Goal: Information Seeking & Learning: Learn about a topic

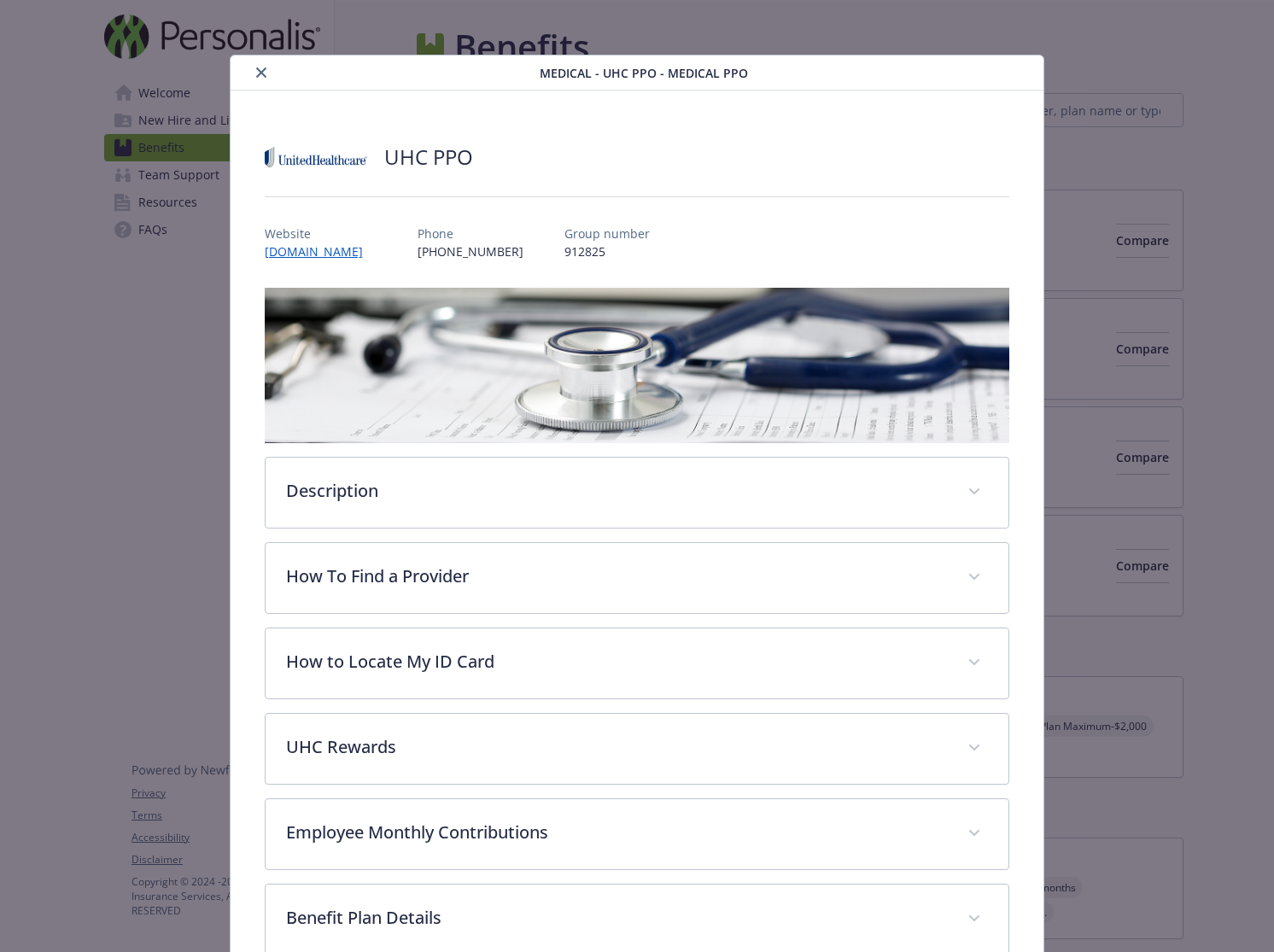
click at [260, 73] on icon "close" at bounding box center [261, 73] width 10 height 10
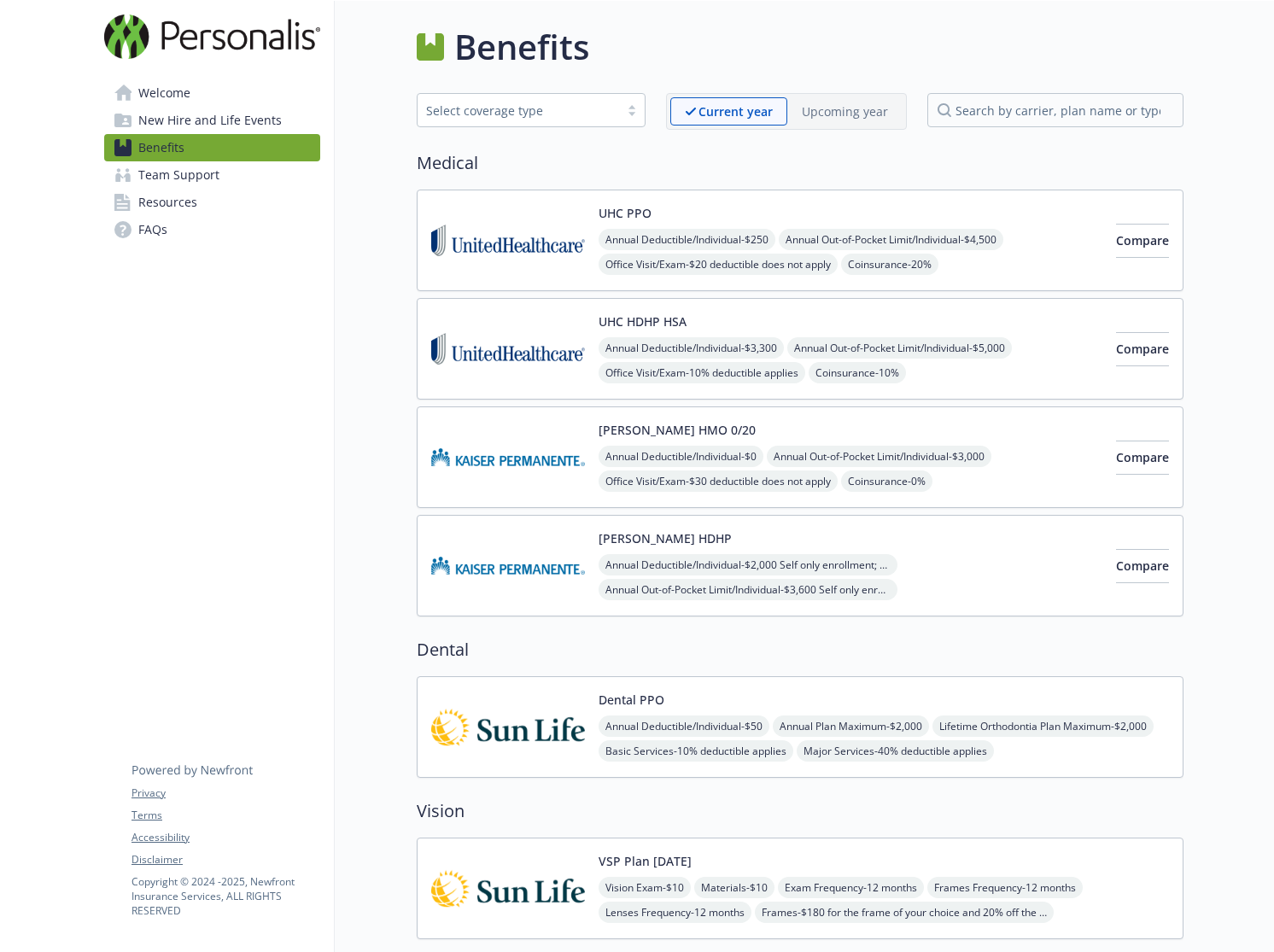
click at [1000, 366] on div "Annual Deductible/Individual - $3,300 Annual Out-of-Pocket Limit/Individual - $…" at bounding box center [850, 410] width 504 height 146
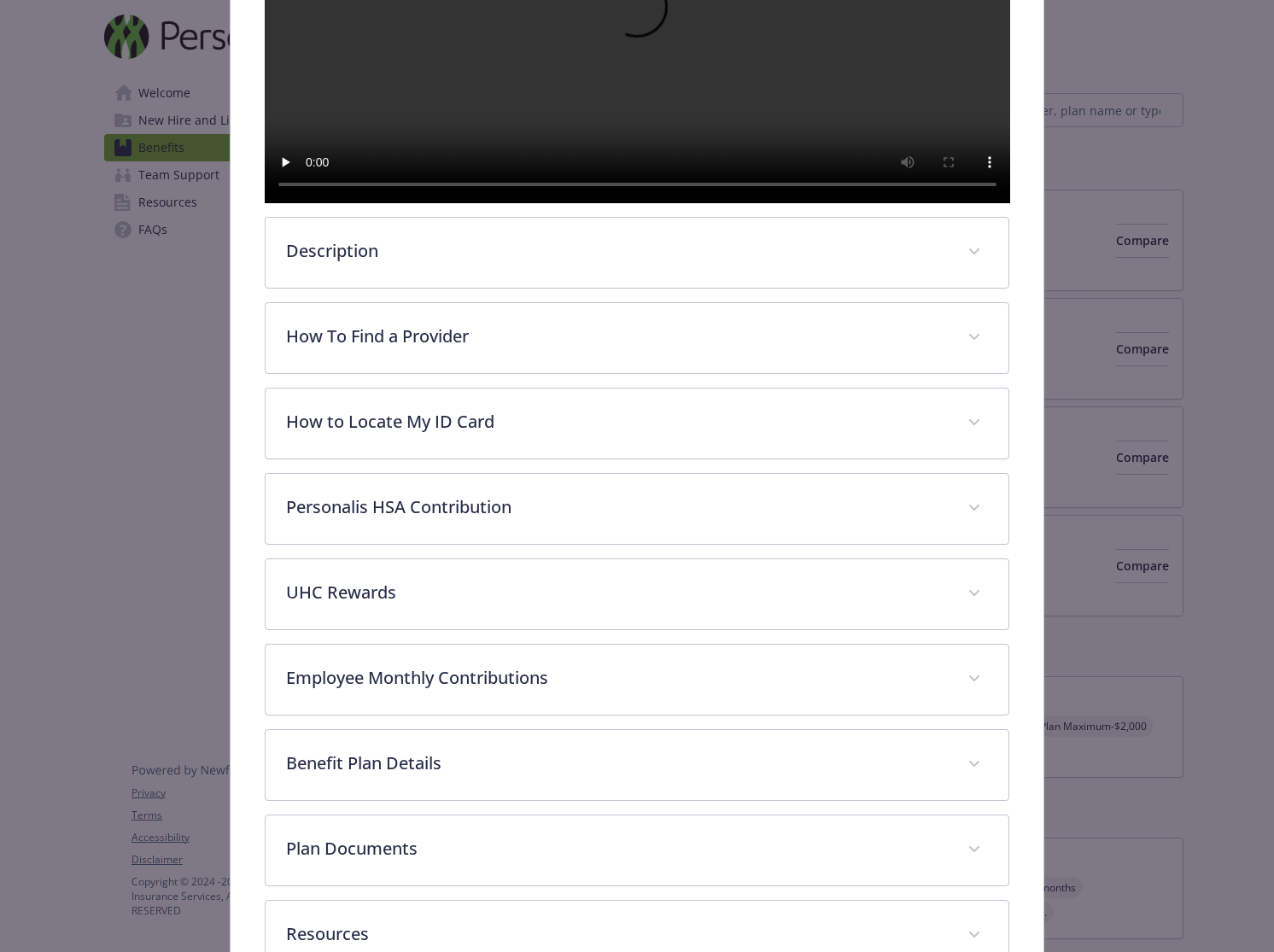
scroll to position [615, 0]
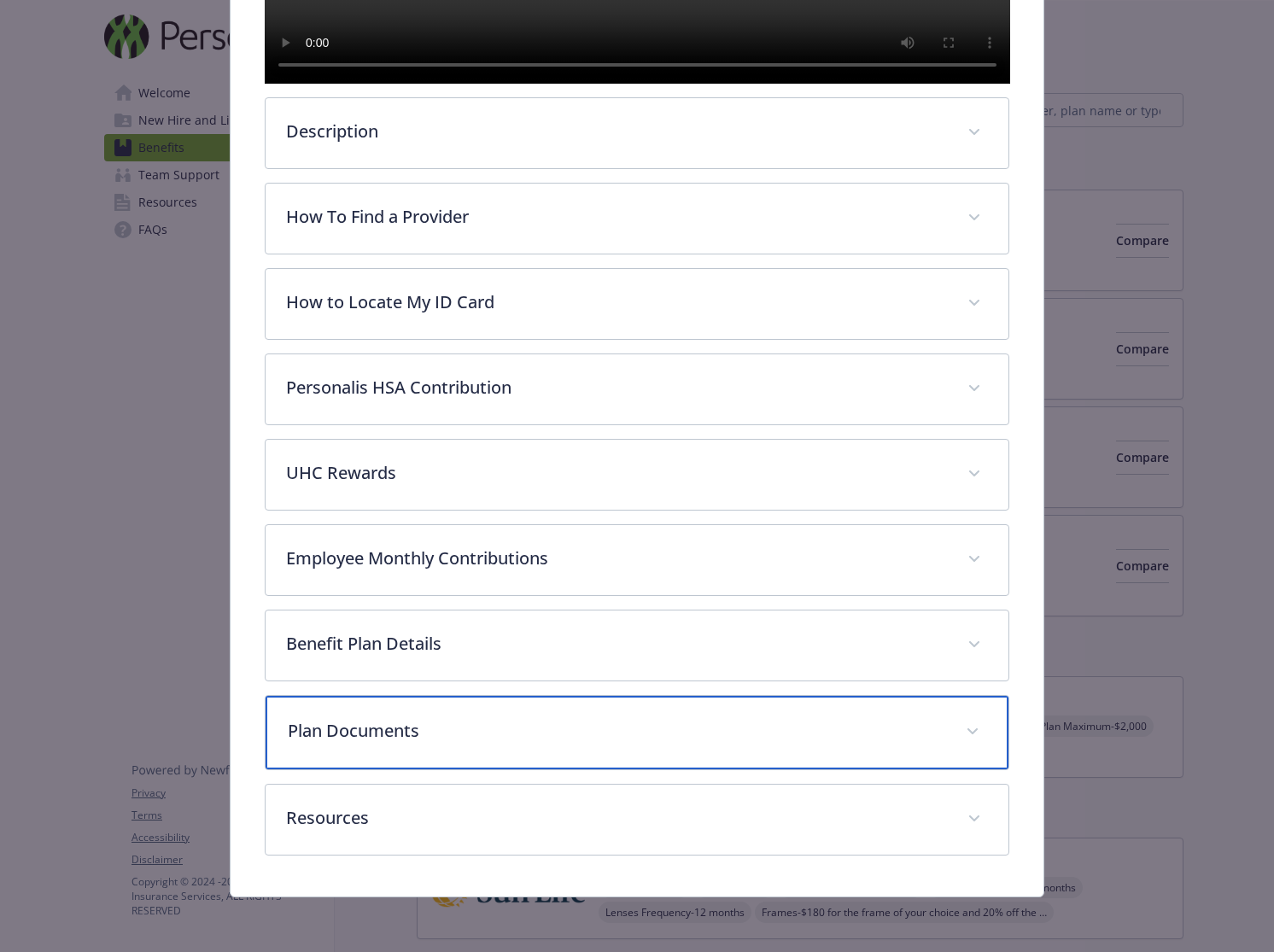
click at [527, 740] on p "Plan Documents" at bounding box center [617, 731] width 658 height 26
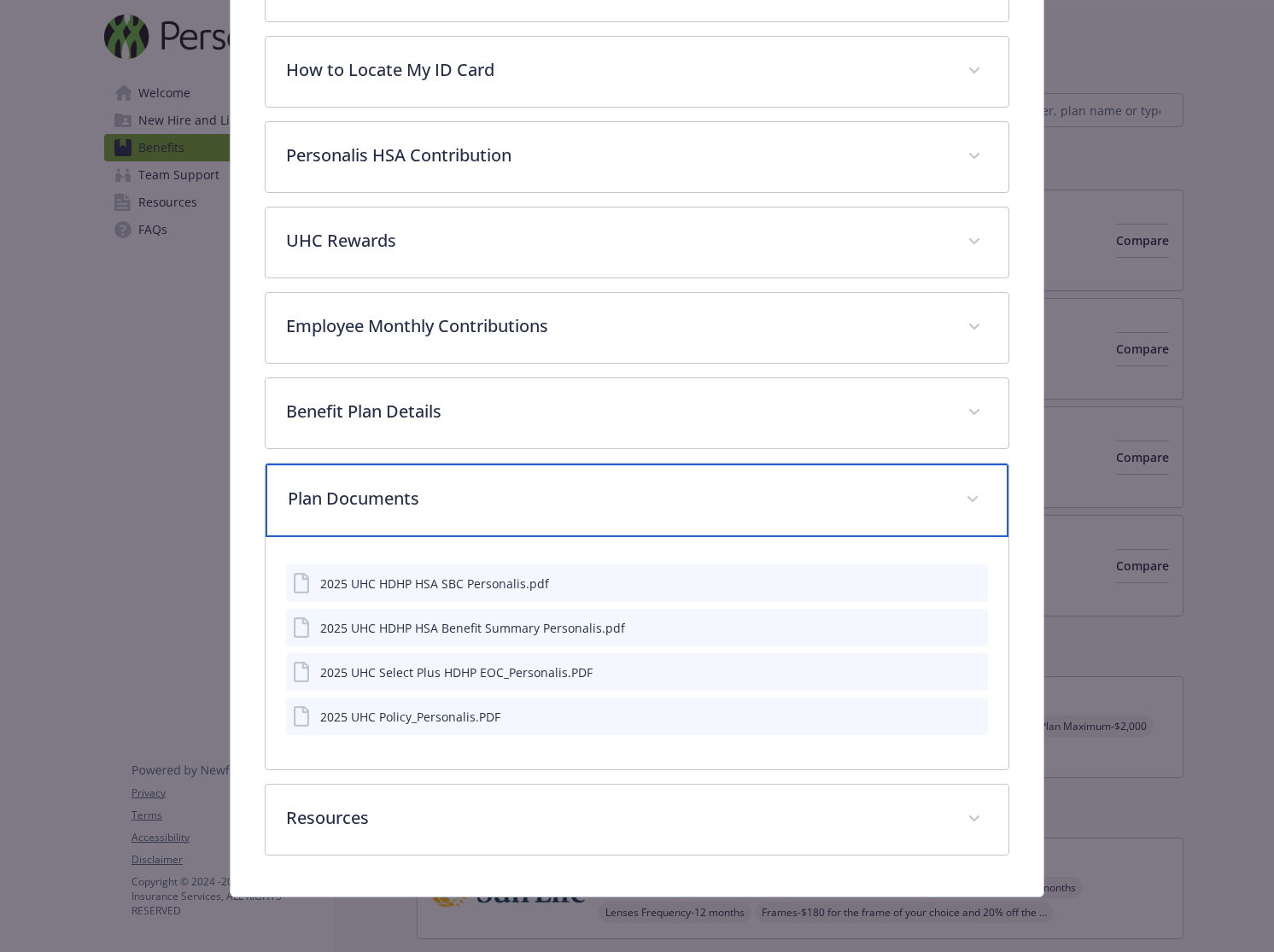
scroll to position [851, 0]
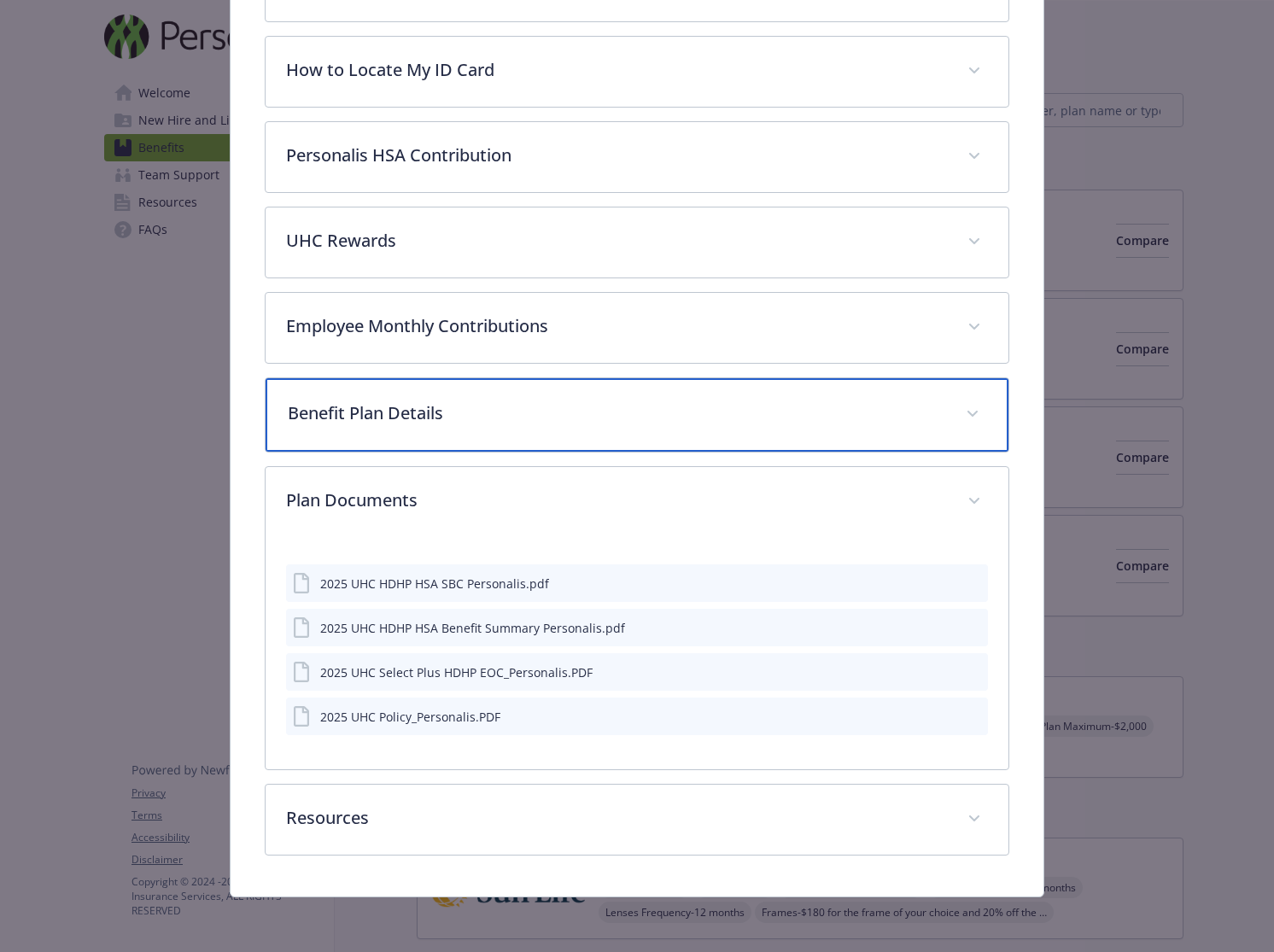
click at [540, 422] on p "Benefit Plan Details" at bounding box center [617, 413] width 658 height 26
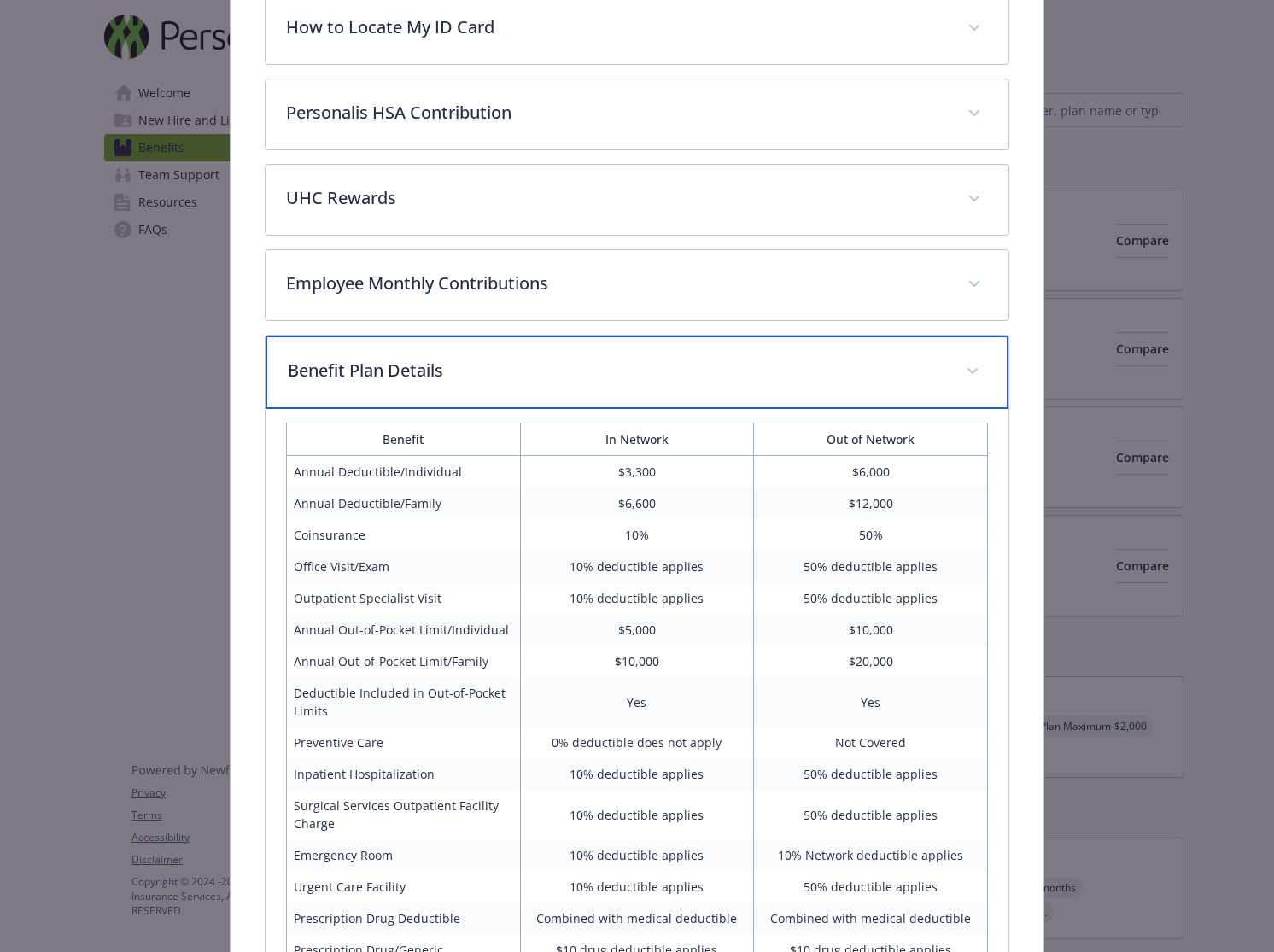
scroll to position [1175, 0]
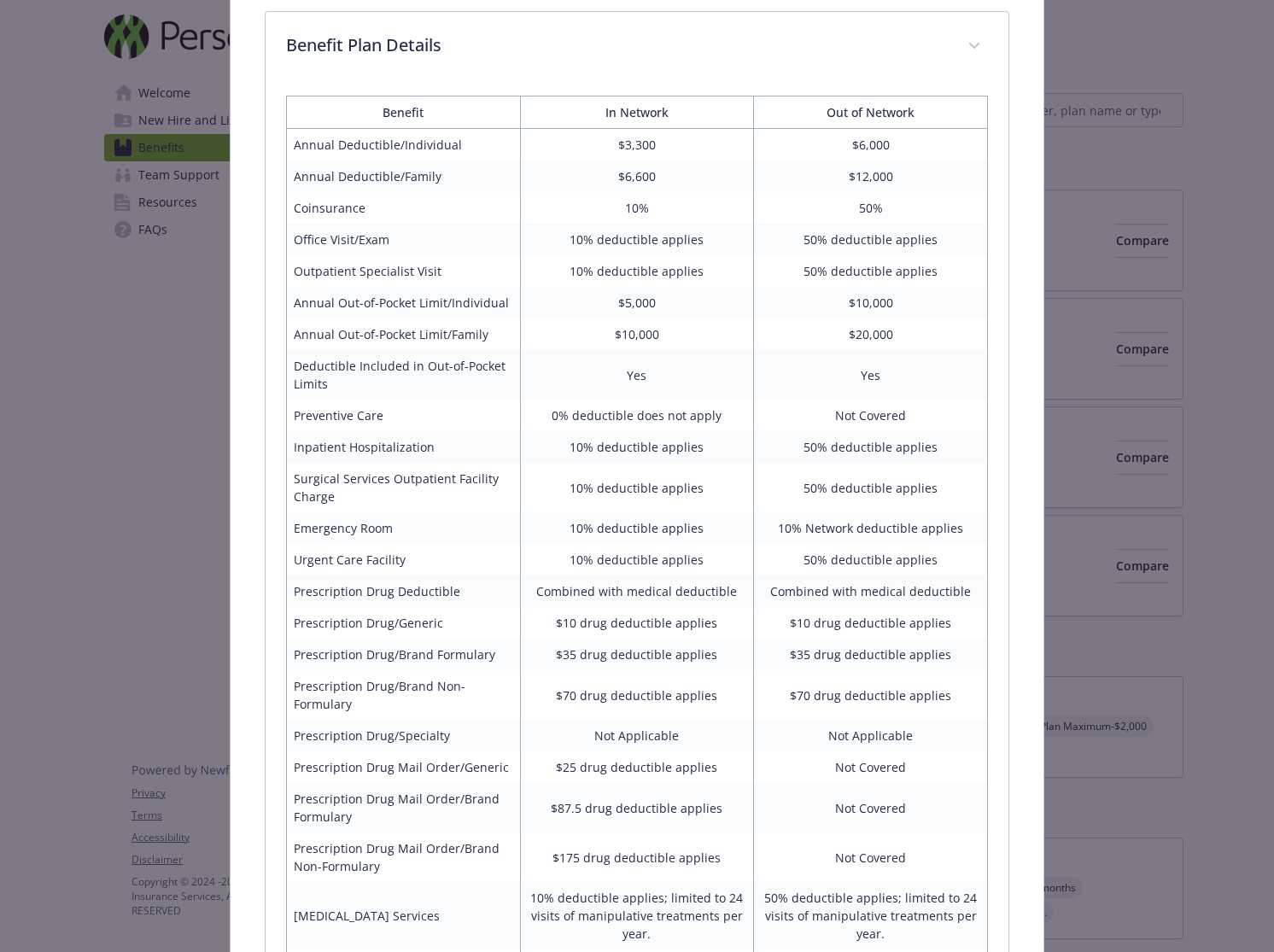
click at [661, 319] on td "$5,000" at bounding box center [637, 302] width 234 height 32
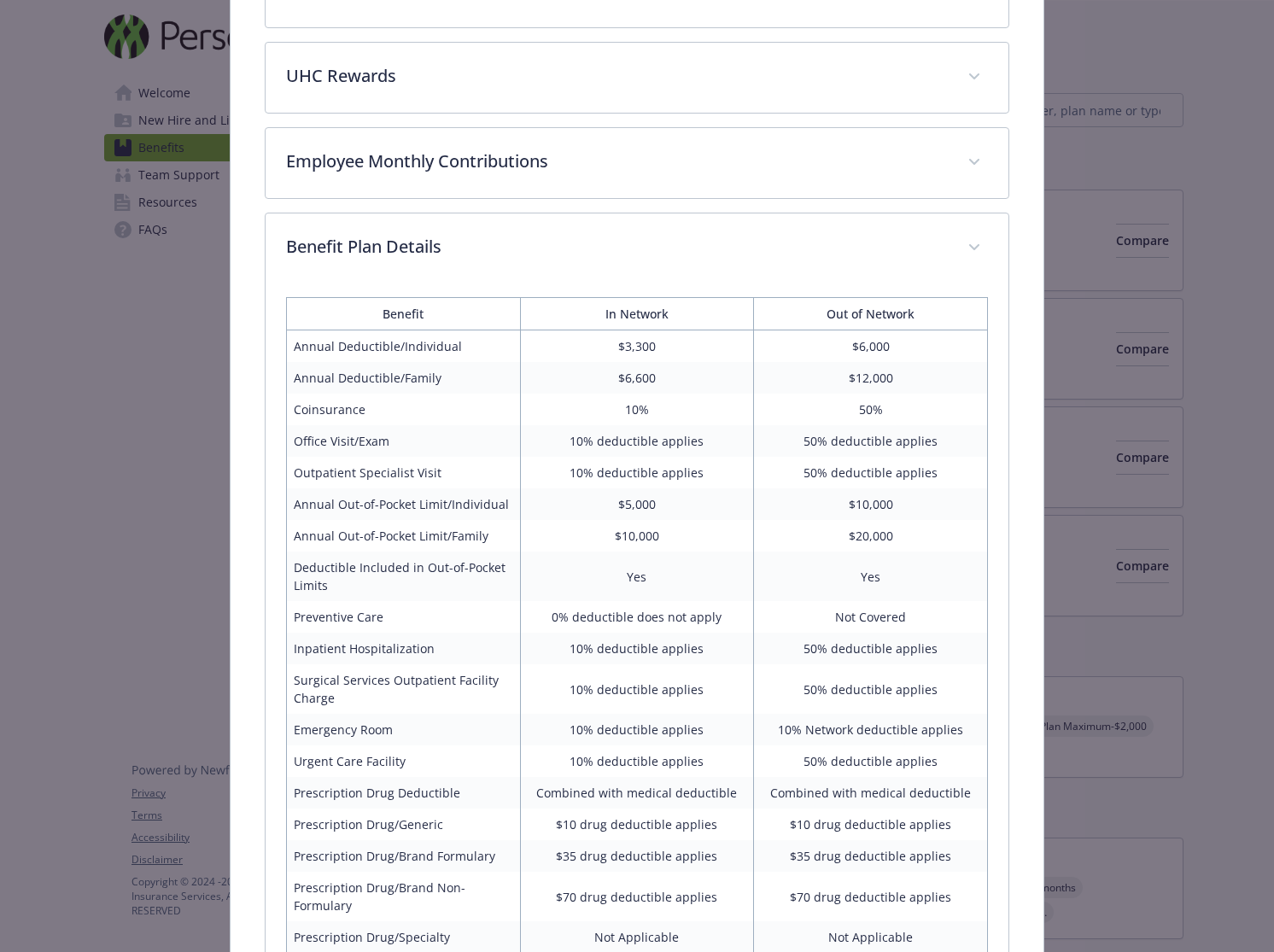
scroll to position [1144, 0]
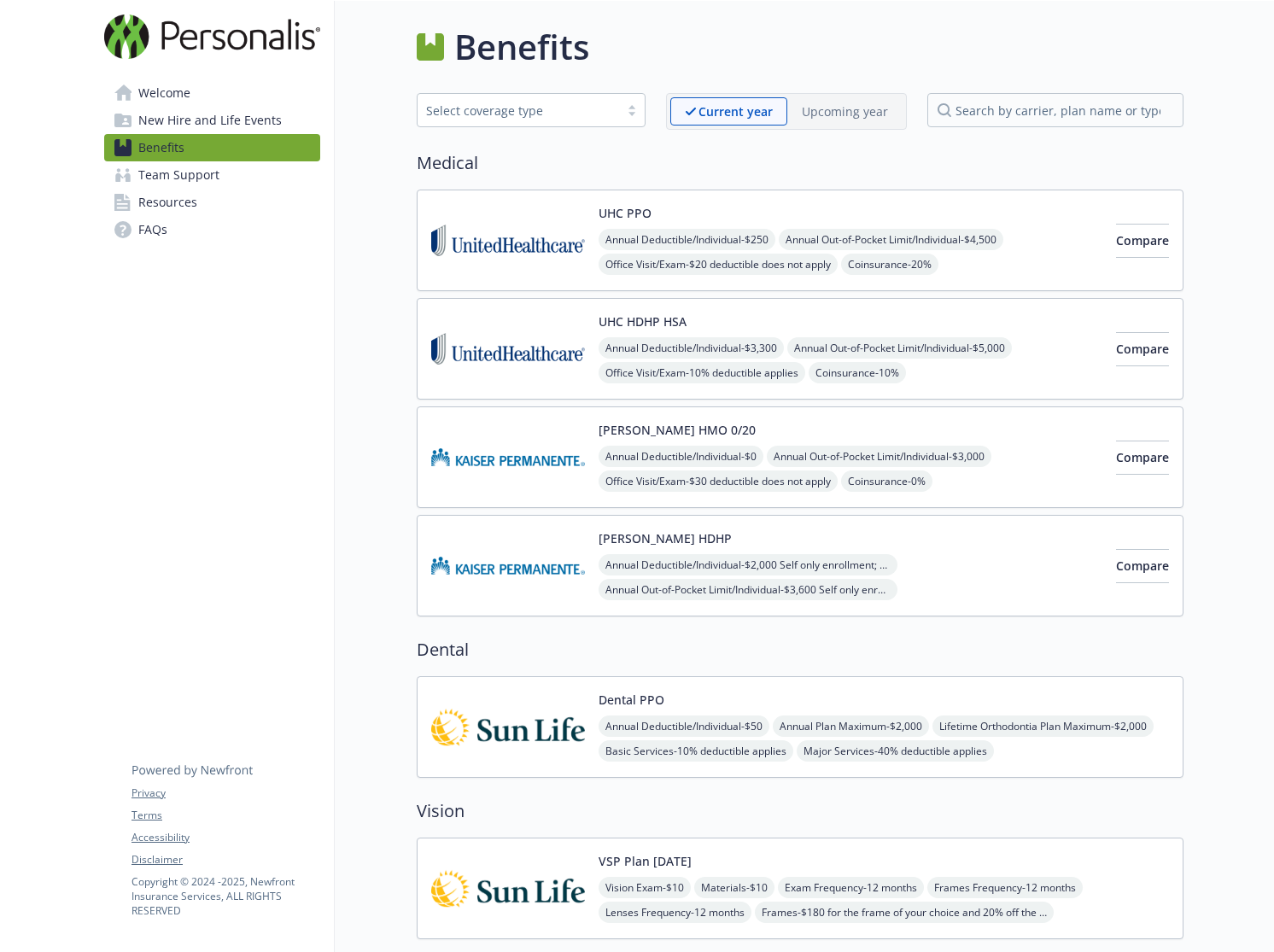
click at [854, 356] on span "Annual Out-of-Pocket Limit/Individual - $5,000" at bounding box center [900, 348] width 224 height 21
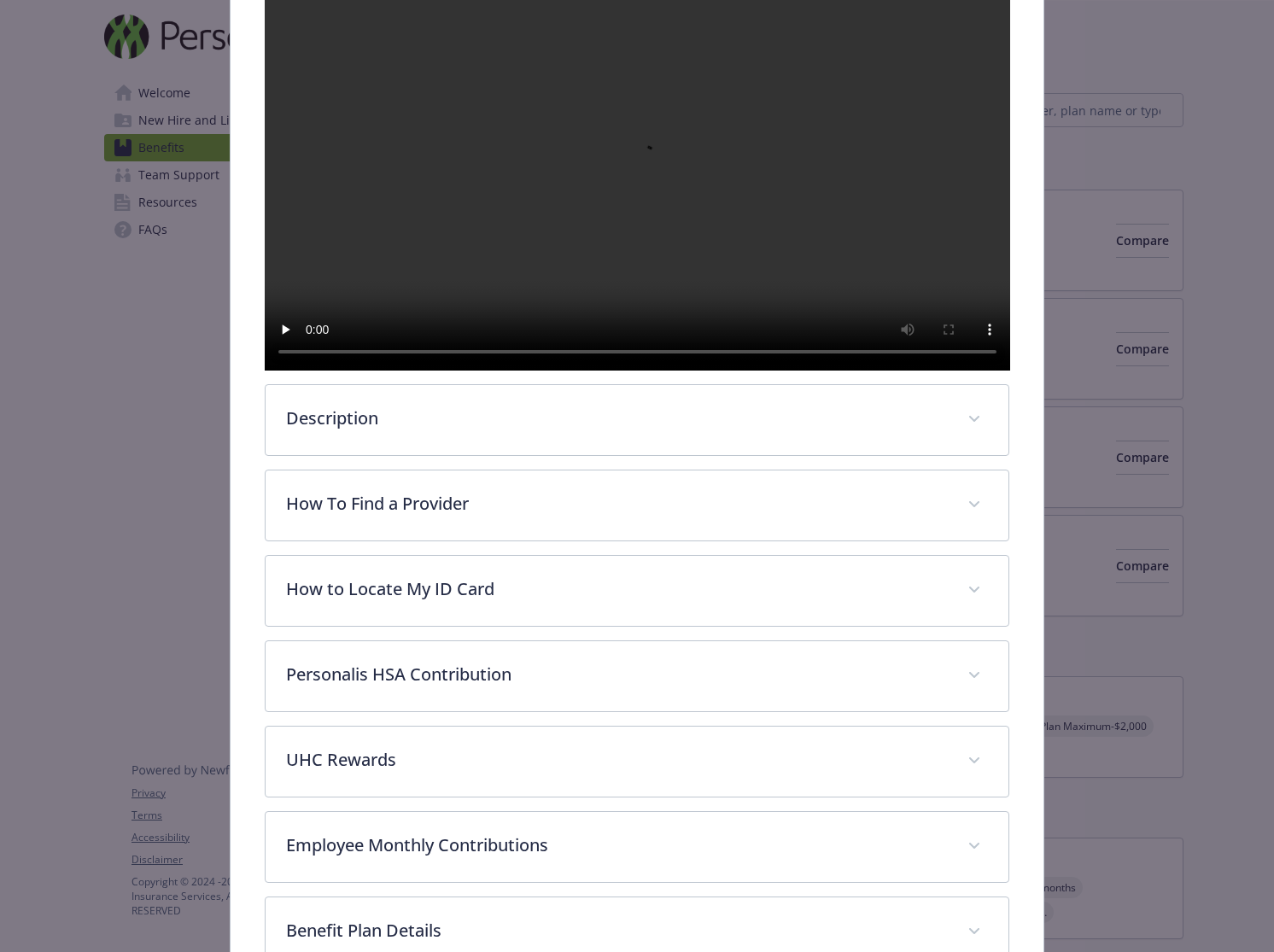
scroll to position [615, 0]
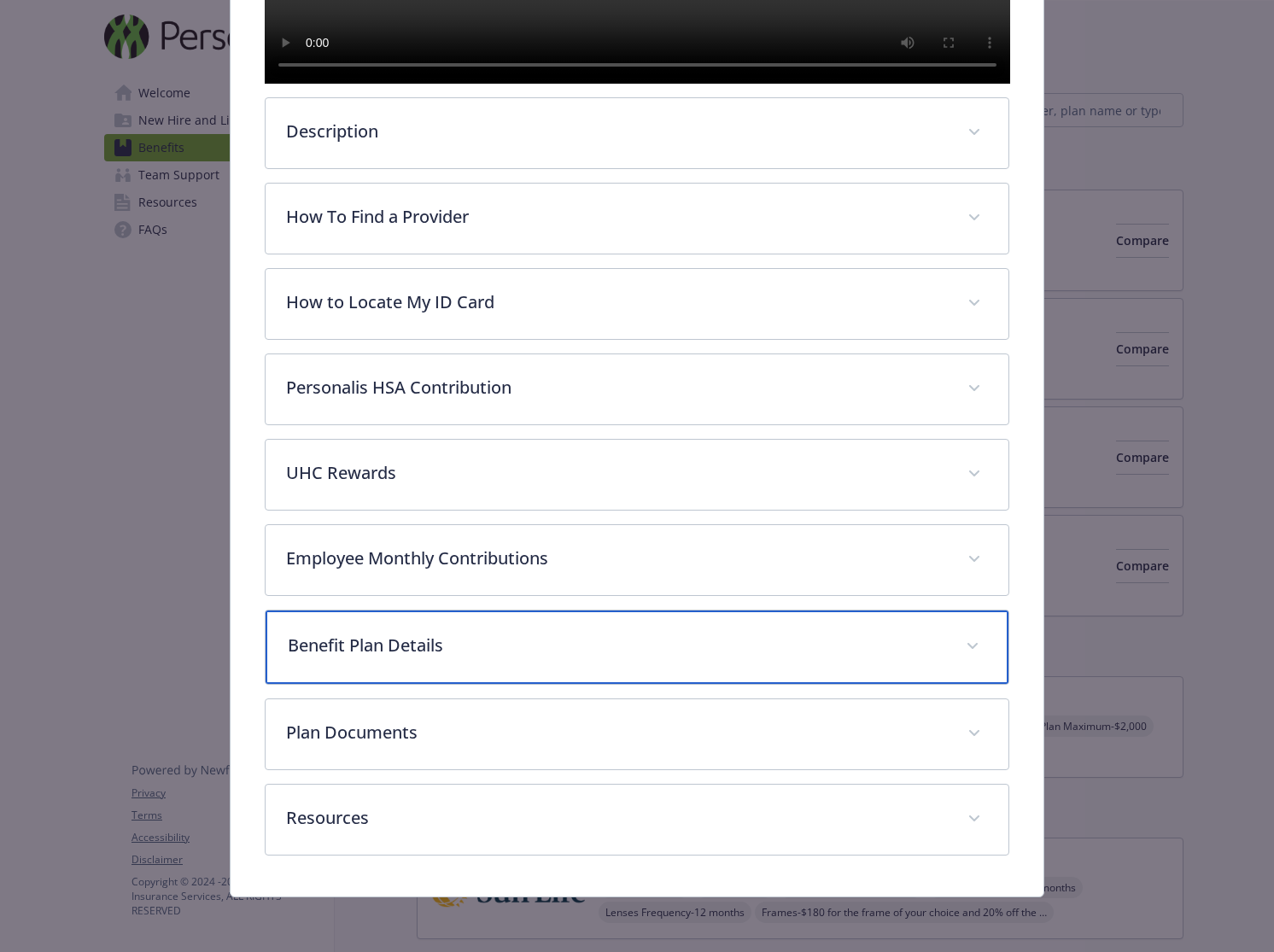
click at [602, 663] on div "Benefit Plan Details" at bounding box center [637, 647] width 744 height 74
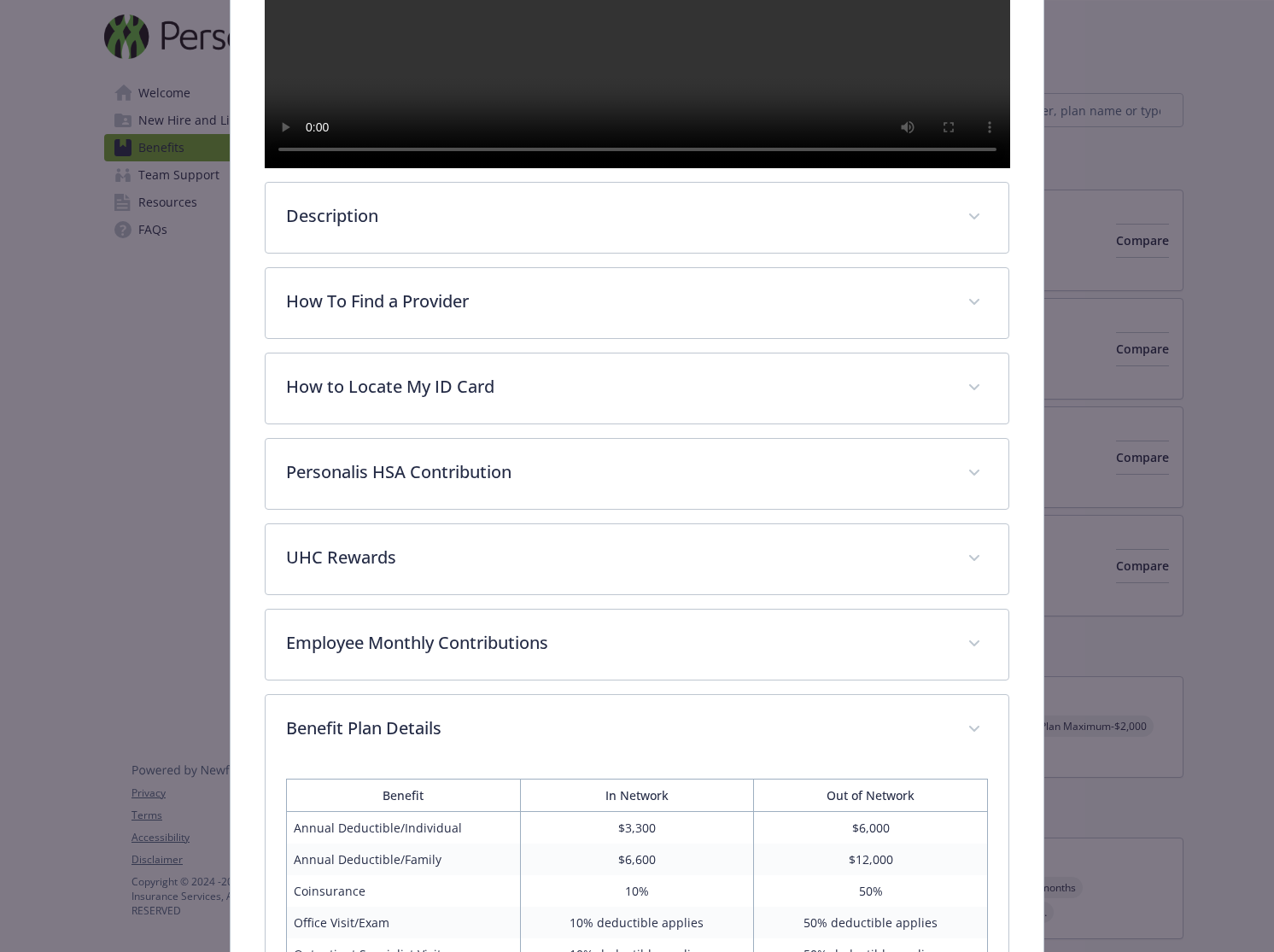
scroll to position [488, 0]
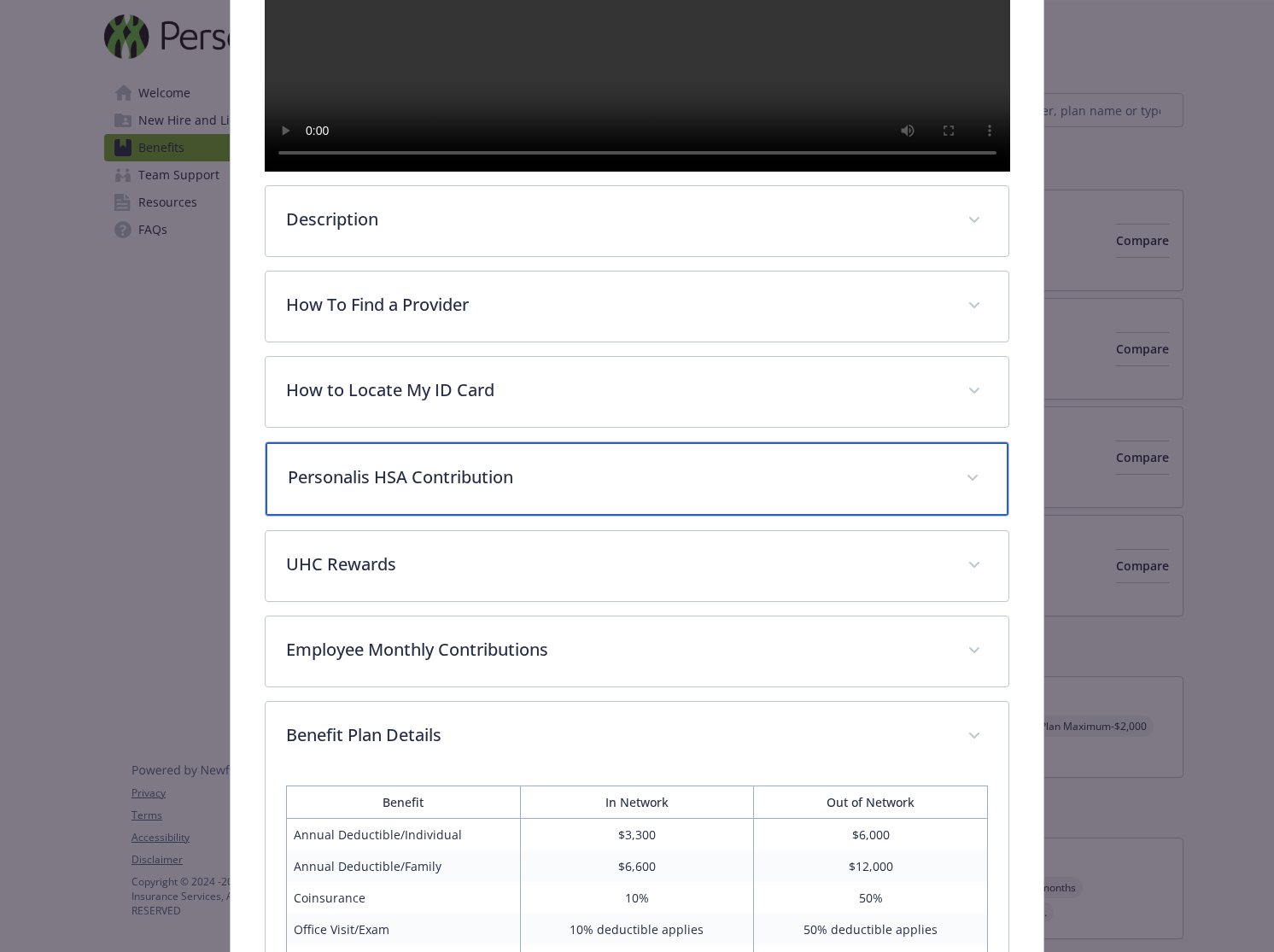
click at [506, 490] on p "Personalis HSA Contribution" at bounding box center [617, 477] width 658 height 26
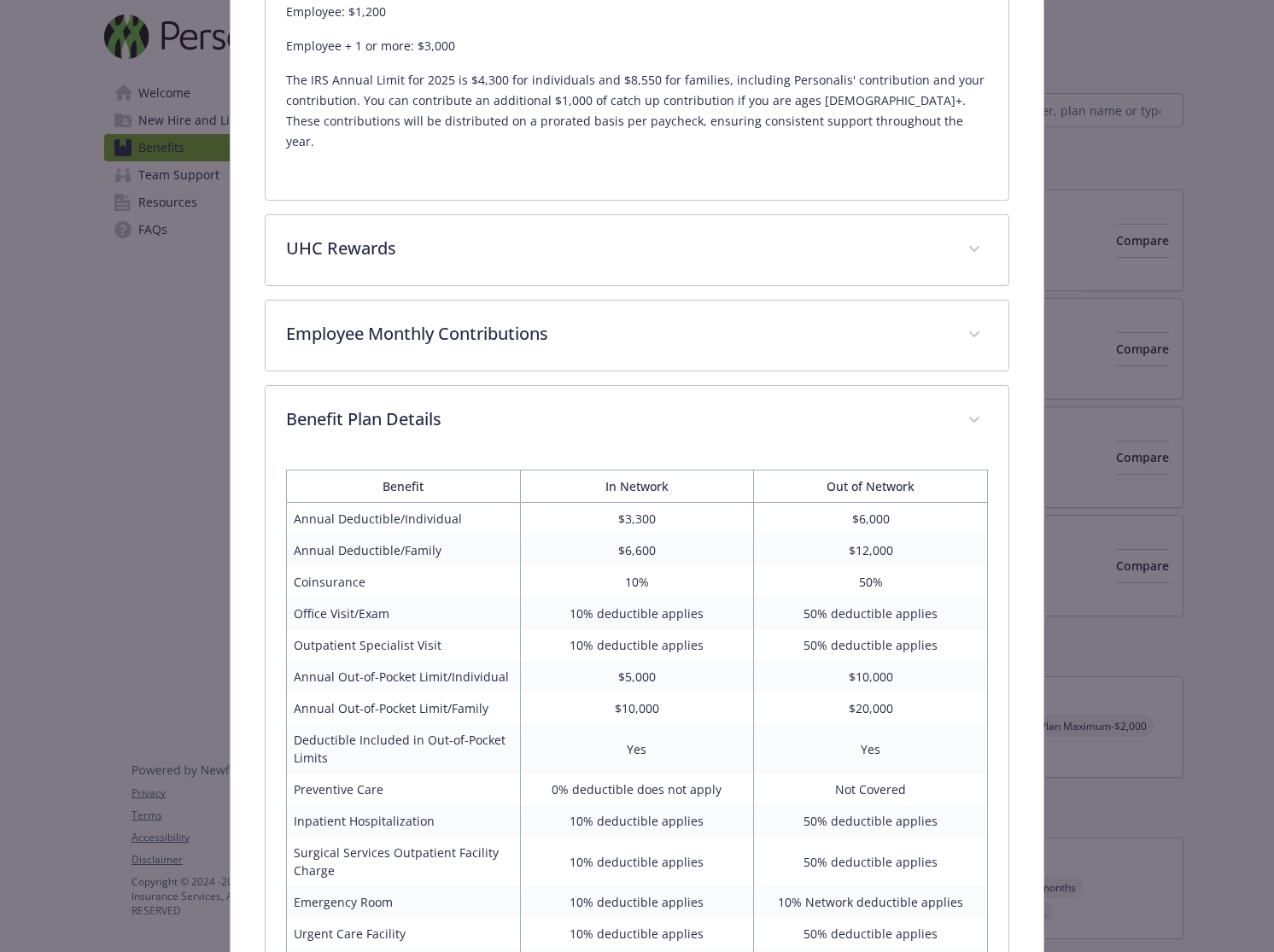
scroll to position [995, 0]
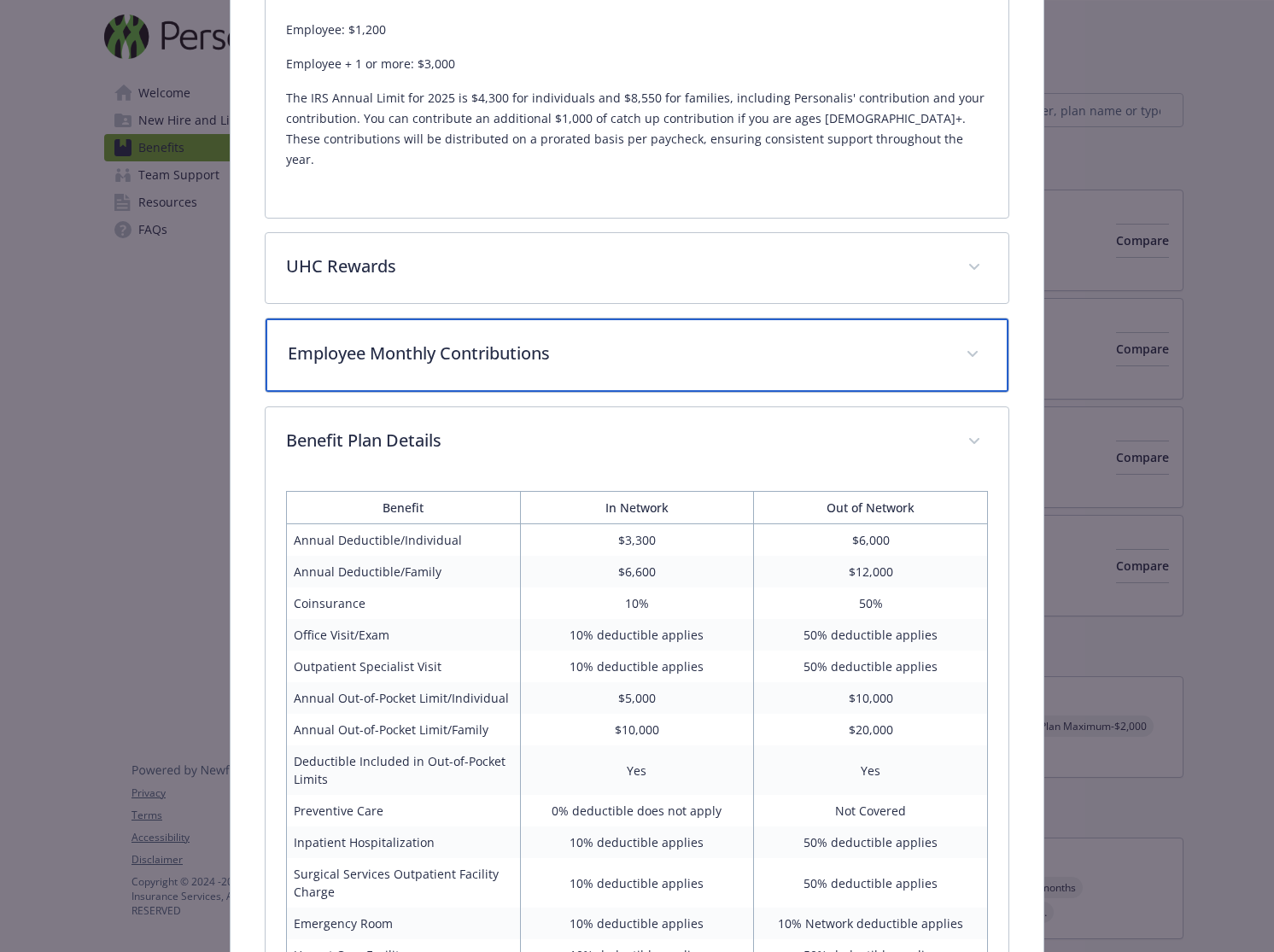
click at [608, 366] on p "Employee Monthly Contributions" at bounding box center [617, 354] width 658 height 26
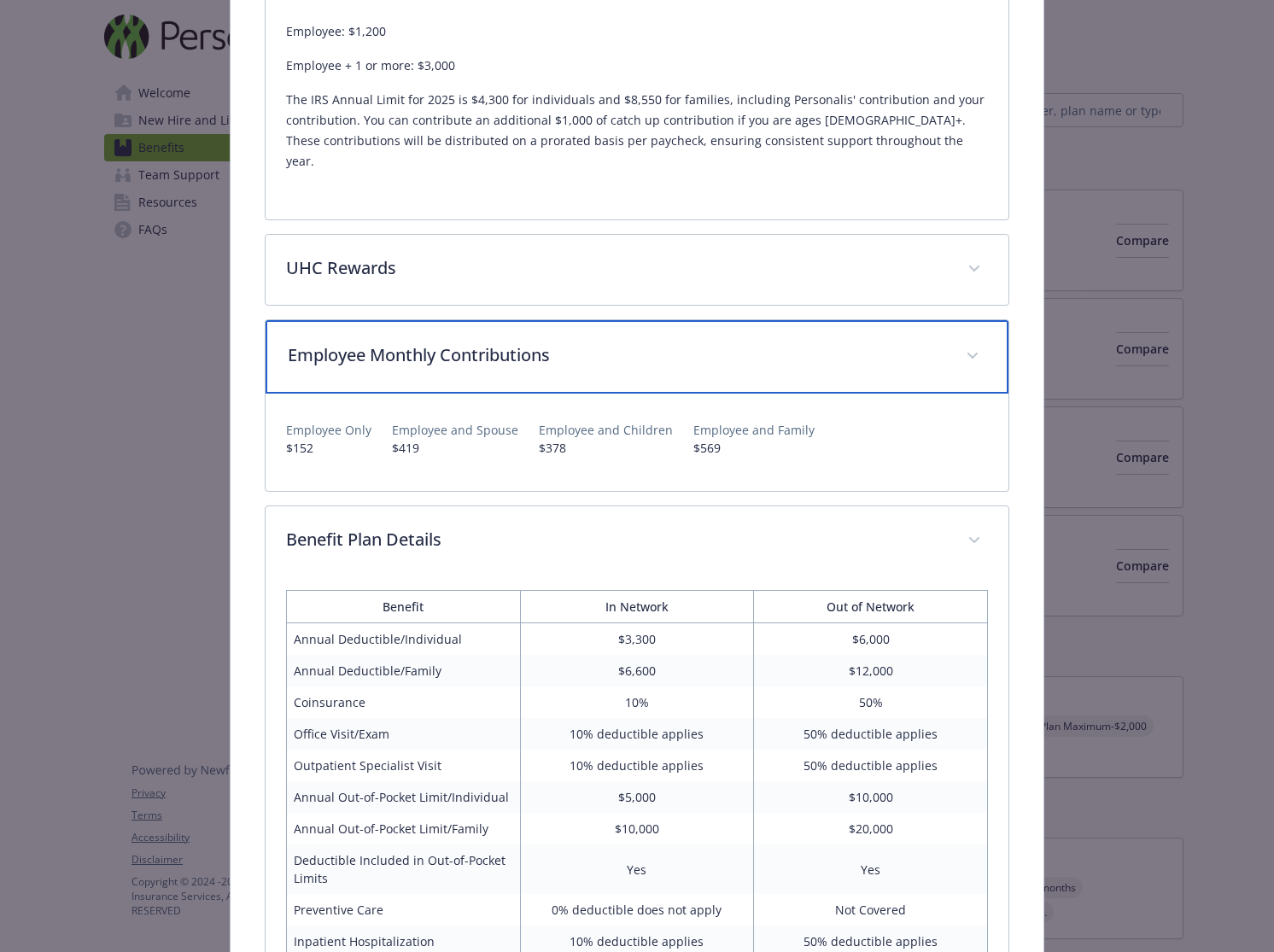
click at [608, 368] on p "Employee Monthly Contributions" at bounding box center [617, 356] width 658 height 26
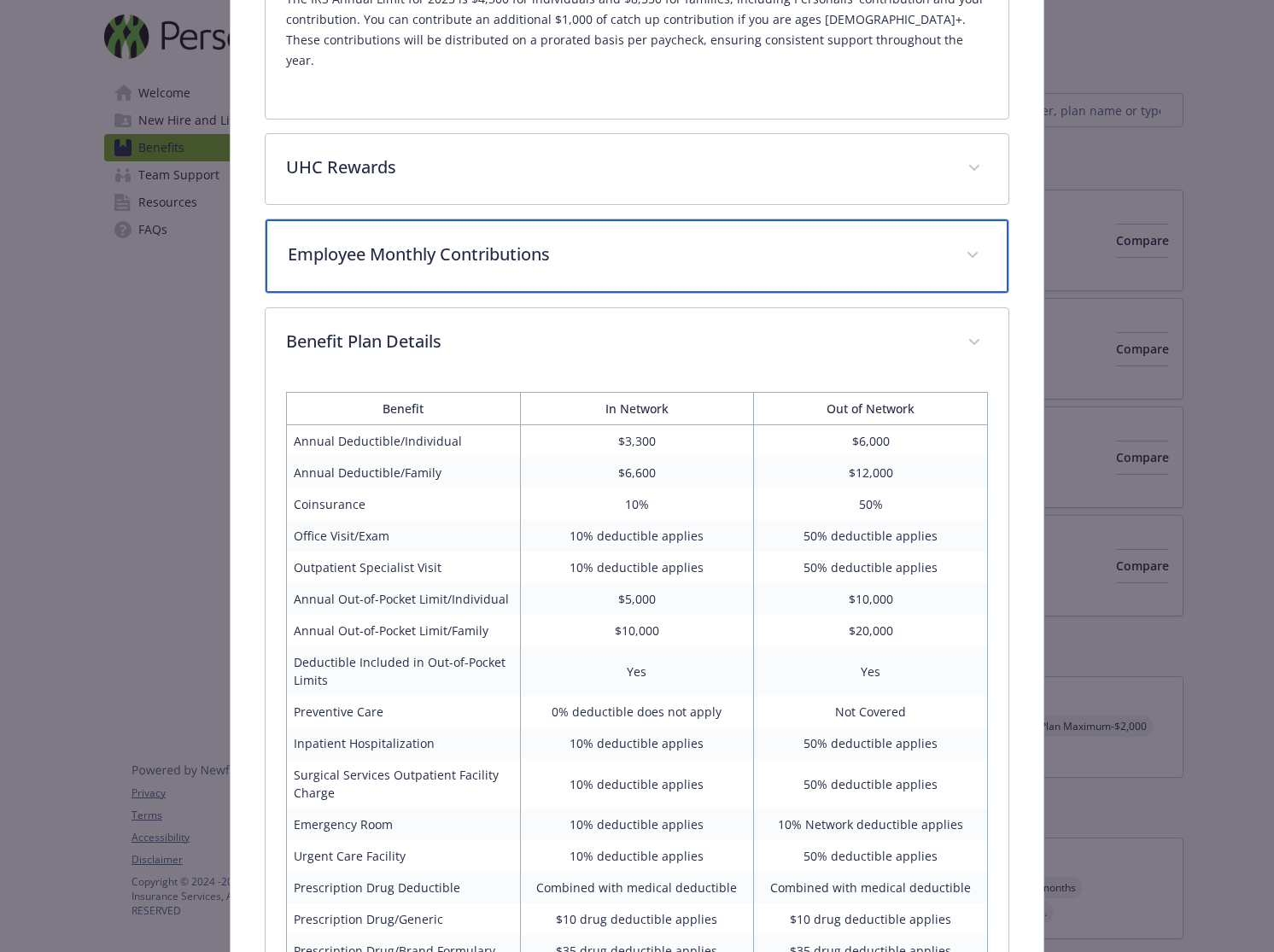
scroll to position [1264, 0]
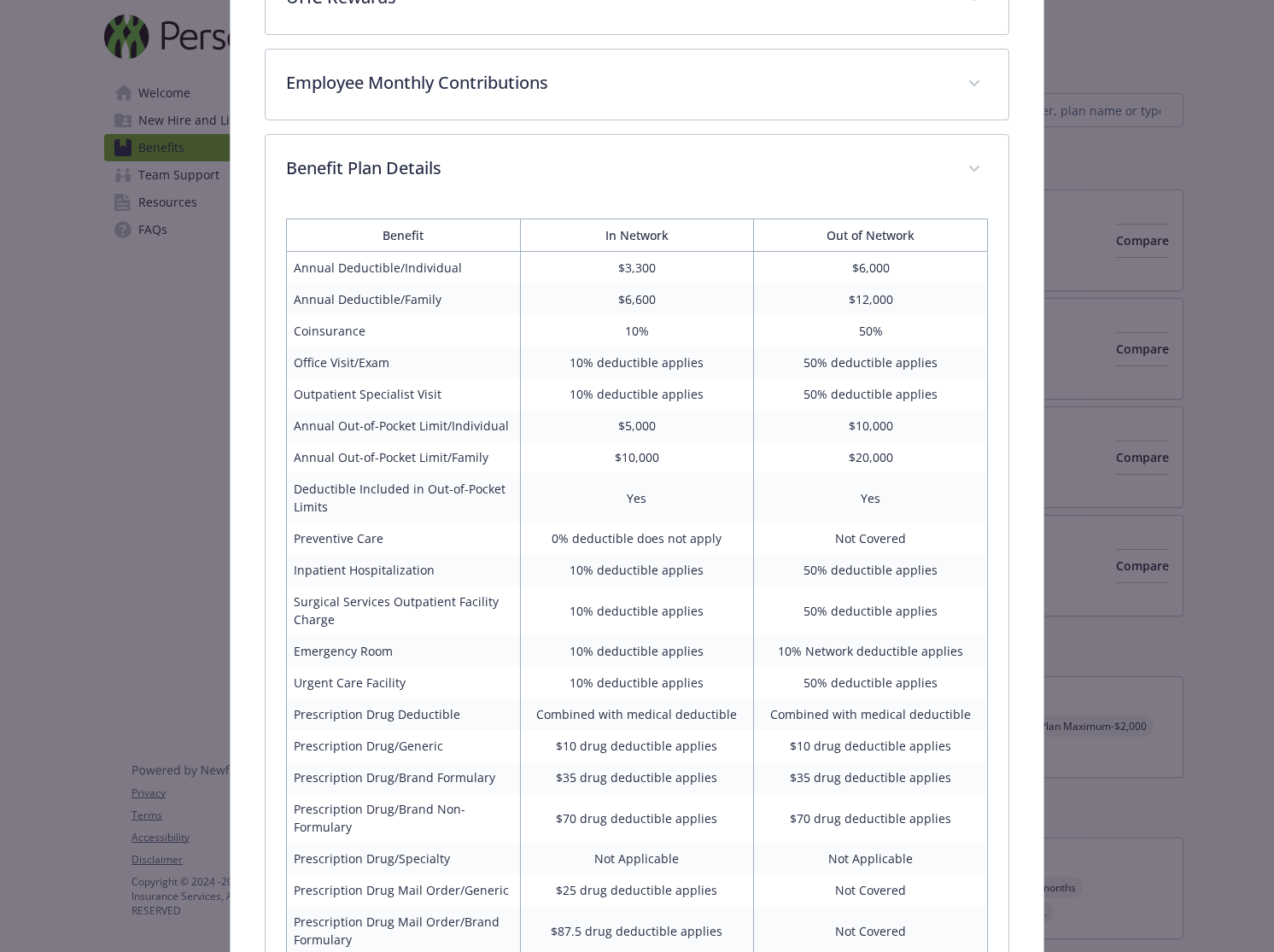
click at [629, 347] on td "10%" at bounding box center [637, 331] width 234 height 32
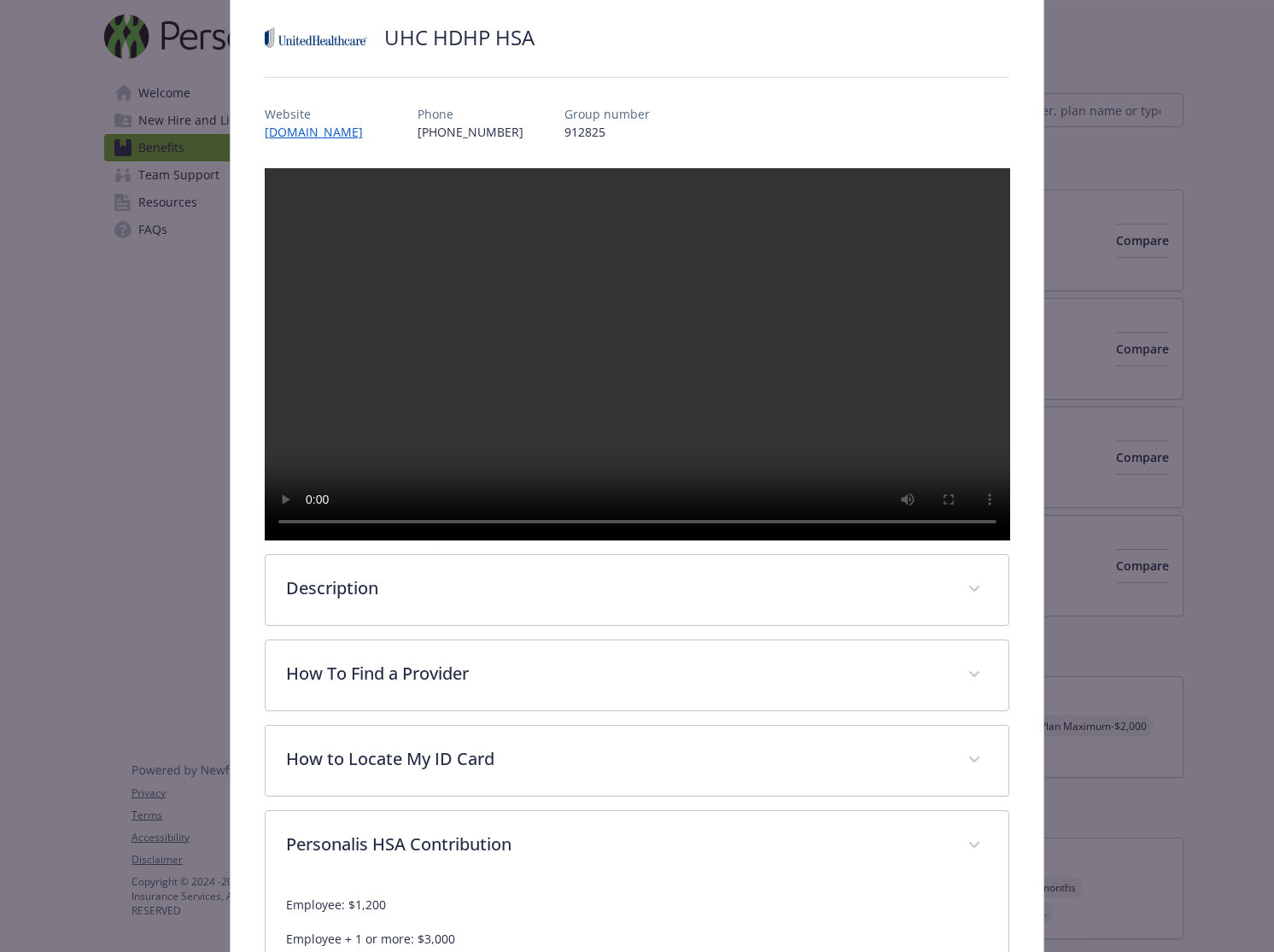
scroll to position [0, 0]
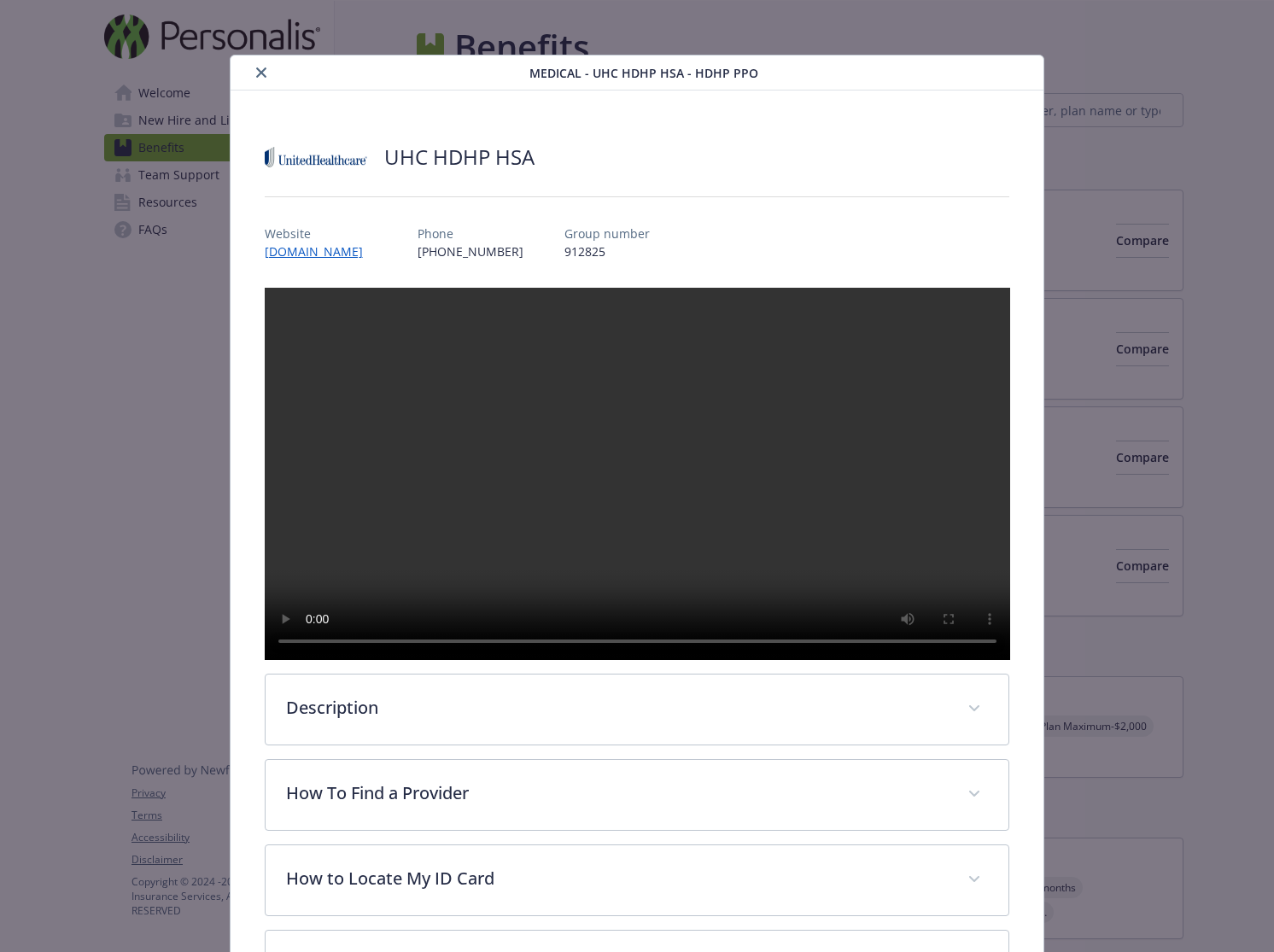
click at [260, 75] on icon "close" at bounding box center [261, 73] width 10 height 10
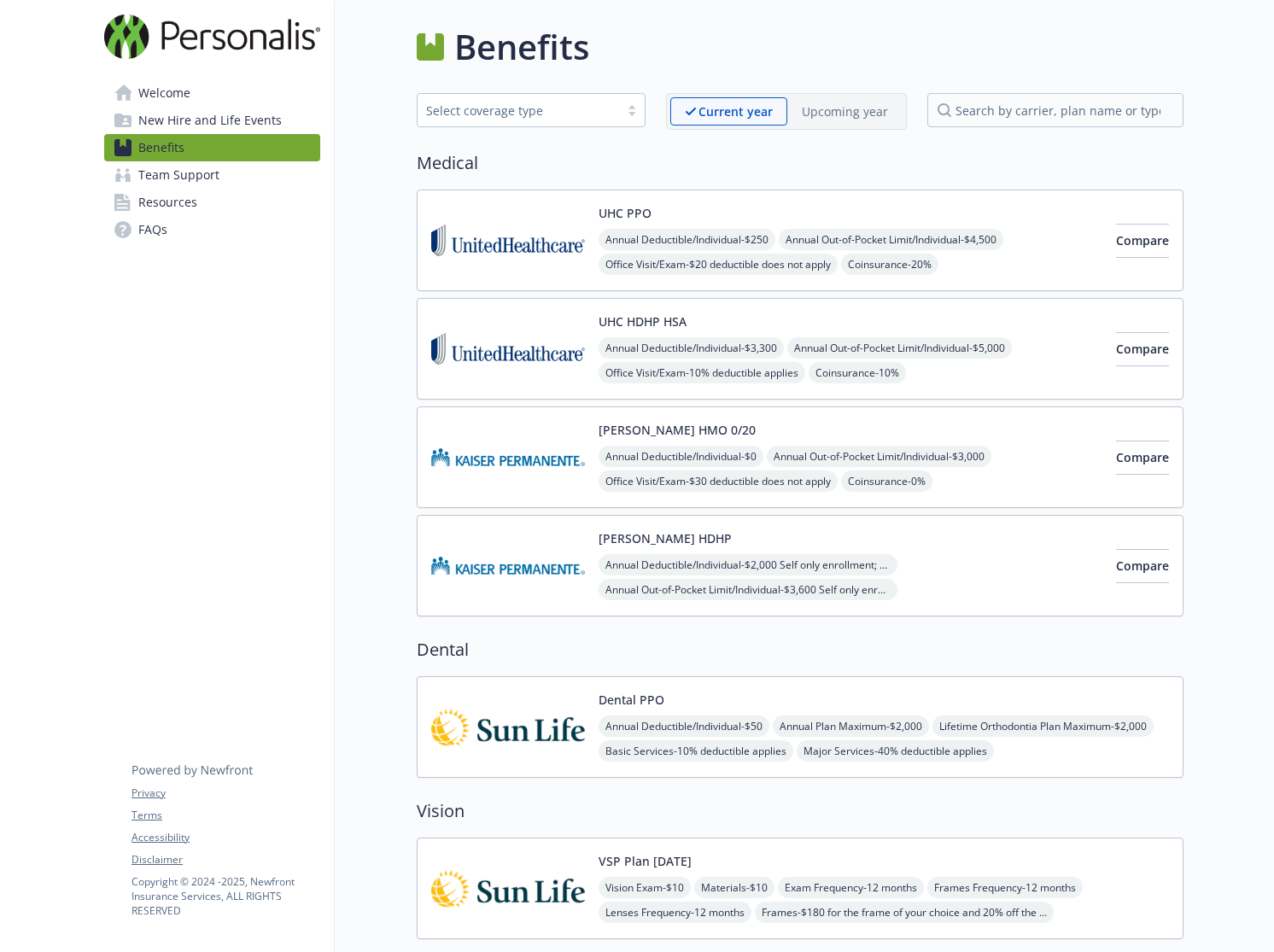
click at [993, 265] on div "Annual Deductible/Individual - $250 Annual Out-of-Pocket Limit/Individual - $4,…" at bounding box center [850, 302] width 504 height 146
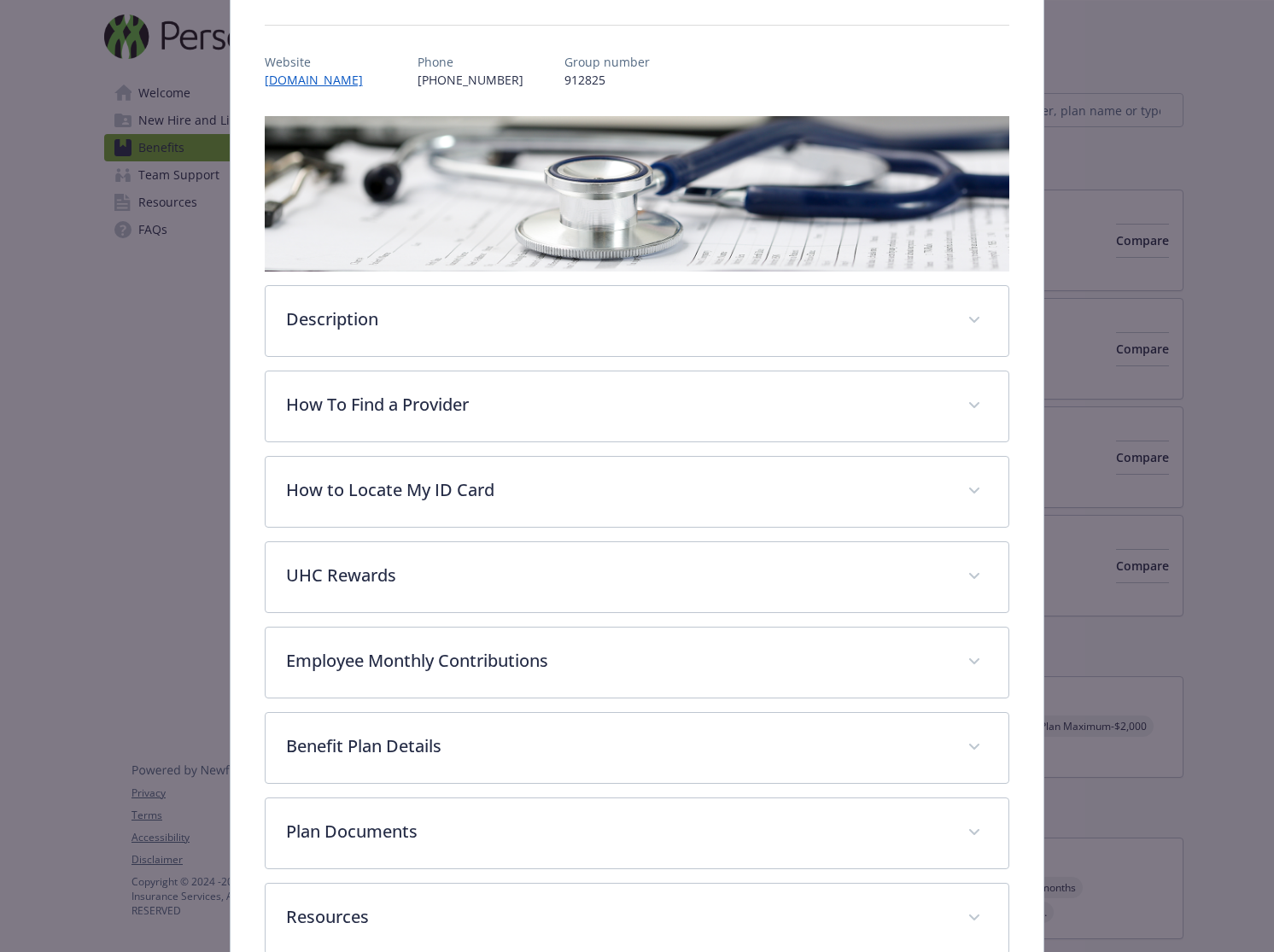
scroll to position [269, 0]
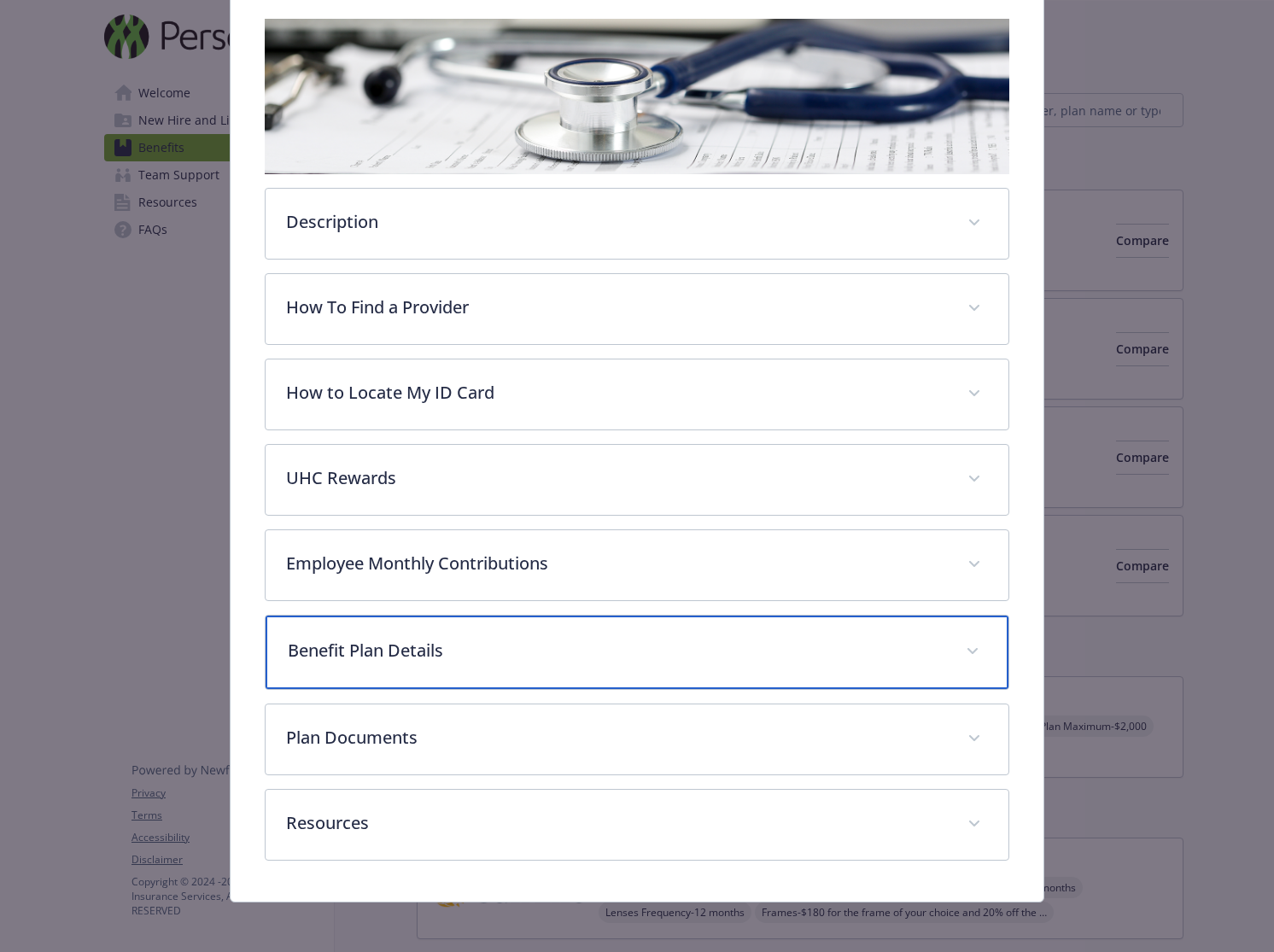
click at [699, 648] on p "Benefit Plan Details" at bounding box center [617, 650] width 658 height 26
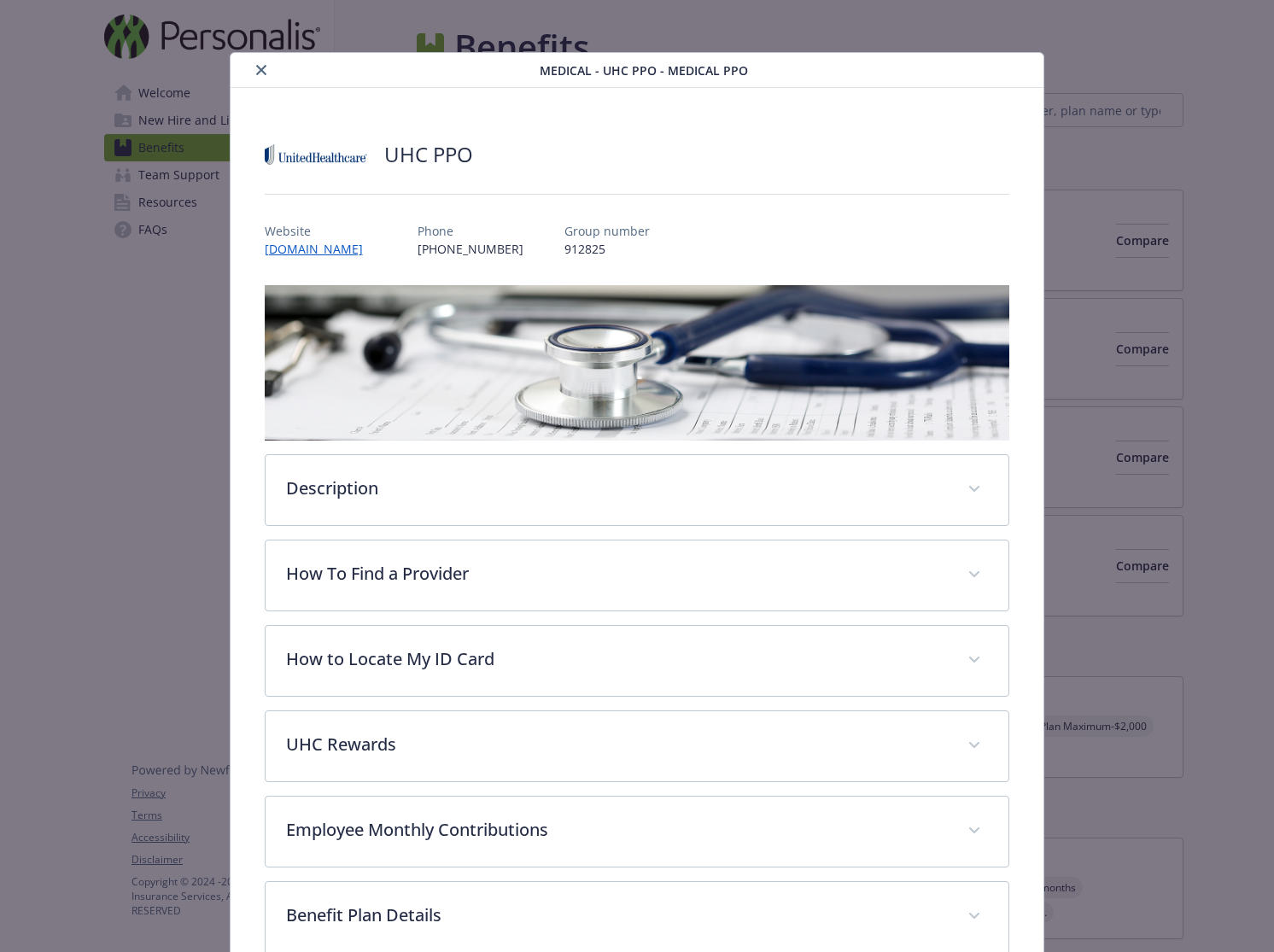
scroll to position [0, 0]
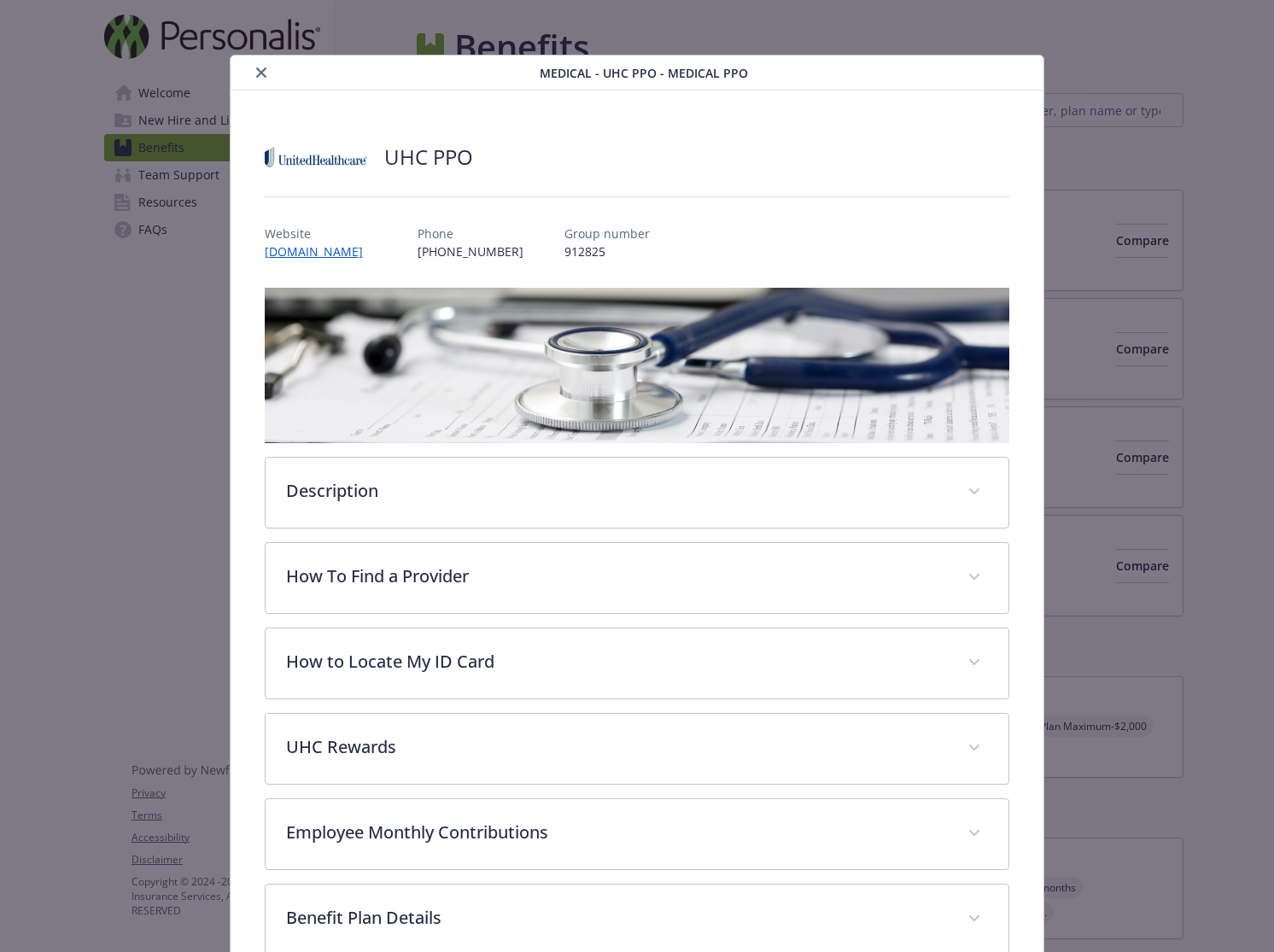
click at [258, 74] on icon "close" at bounding box center [261, 73] width 10 height 10
